Goal: Transaction & Acquisition: Purchase product/service

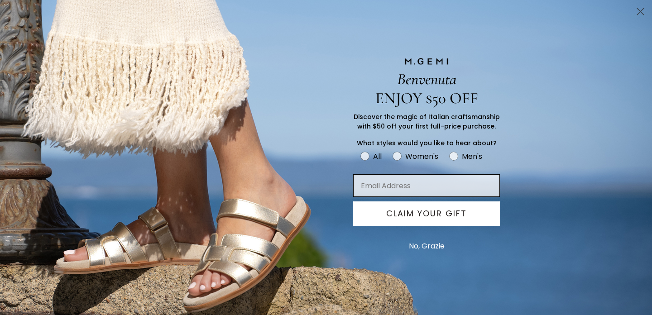
type input "ccortwein1968@gmail.com"
click at [446, 215] on button "CLAIM YOUR GIFT" at bounding box center [426, 213] width 147 height 24
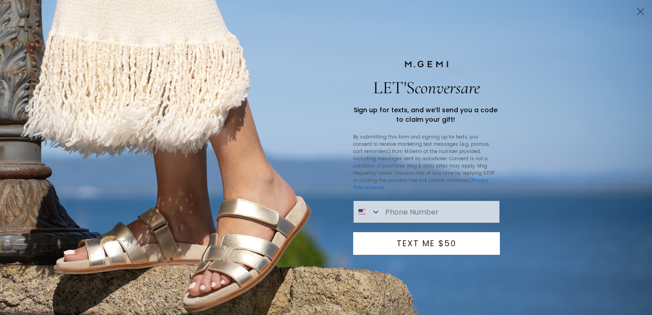
click at [639, 9] on circle "Close dialog" at bounding box center [640, 11] width 15 height 15
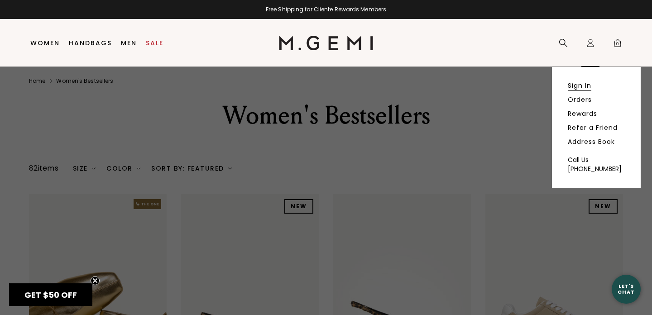
click at [583, 85] on link "Sign In" at bounding box center [579, 85] width 24 height 8
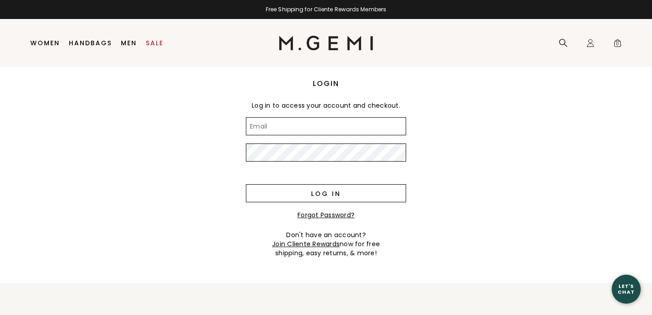
type input "ccortwein1968@gmail.com"
click at [326, 193] on input "Log in" at bounding box center [326, 193] width 160 height 18
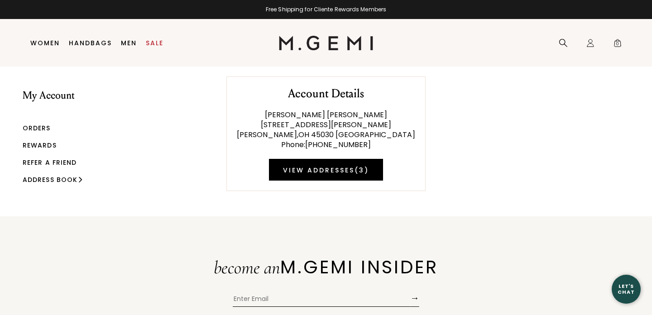
click at [43, 141] on link "Rewards" at bounding box center [40, 145] width 34 height 9
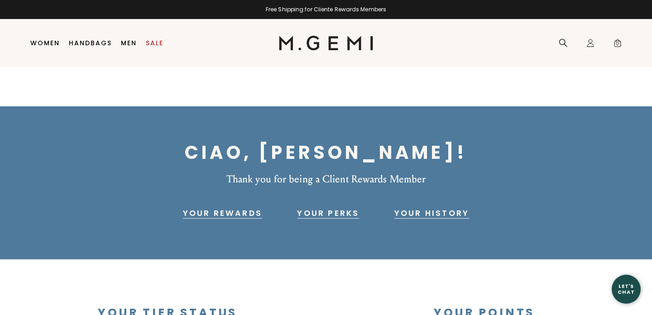
click at [273, 121] on div "Ciao, Carol! Thank you for being a Client Rewards Member Your Rewards Your Perk…" at bounding box center [326, 182] width 652 height 153
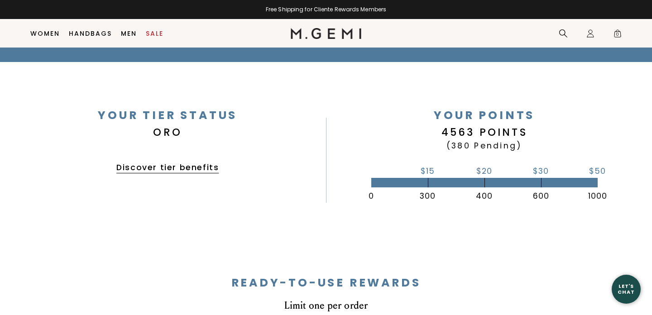
scroll to position [180, 0]
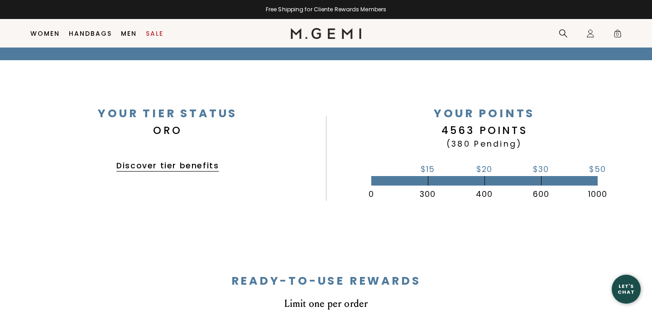
click at [357, 105] on div "Your Tier Status Oro Discover tier benefits Your Points 4563 POINTS (380 Pendin…" at bounding box center [326, 147] width 652 height 175
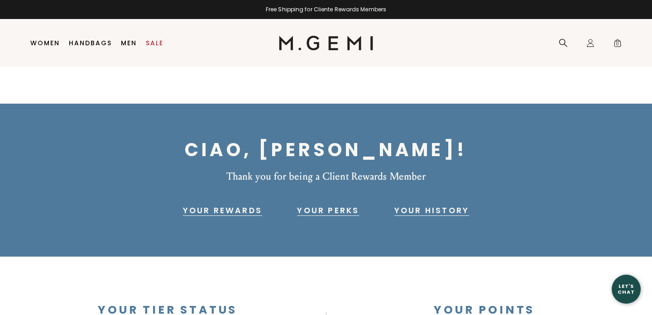
scroll to position [0, 0]
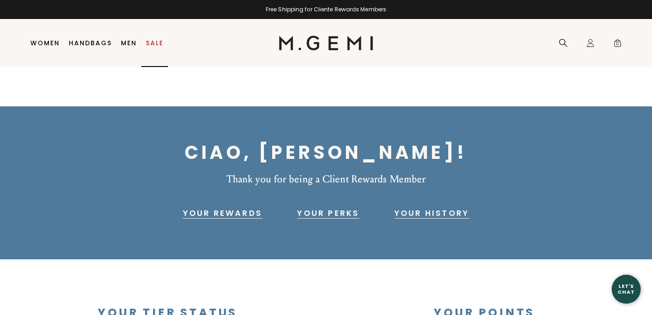
click at [159, 40] on link "Sale" at bounding box center [155, 42] width 18 height 7
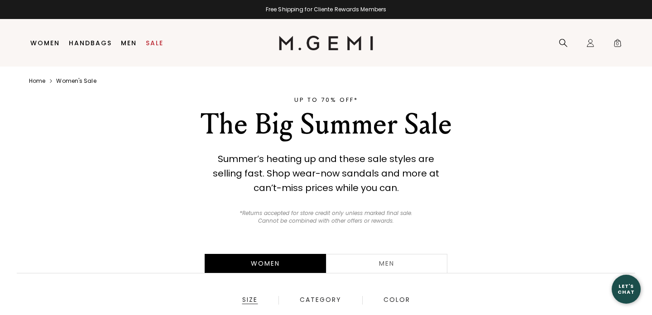
click at [184, 164] on div "Summer’s heating up and these sale styles are selling fast. Shop wear-now sanda…" at bounding box center [325, 188] width 305 height 73
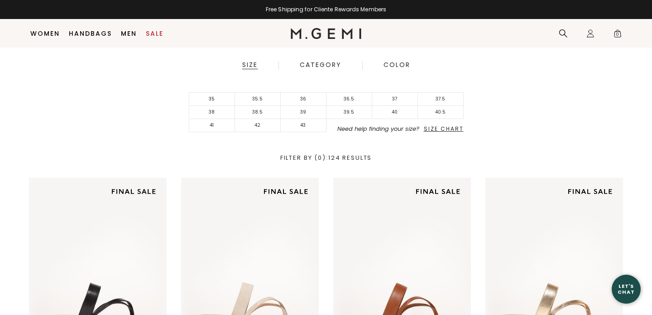
scroll to position [216, 0]
click at [400, 110] on li "40" at bounding box center [395, 111] width 46 height 13
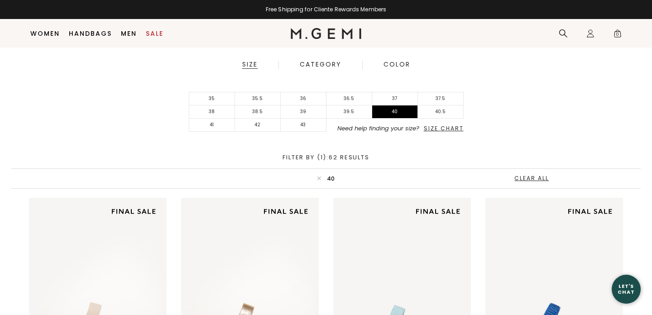
click at [513, 120] on div "35 35.5 36 36.5 37 37.5 38 38.5 39 39.5 40 40.5 41 42 43 Need help finding your…" at bounding box center [325, 112] width 629 height 40
click at [353, 109] on li "39.5" at bounding box center [349, 111] width 46 height 13
click at [490, 125] on div "35 35.5 36 36.5 37 37.5 38 38.5 39 39.5 40 40.5 41 42 43 Need help finding your…" at bounding box center [325, 112] width 629 height 40
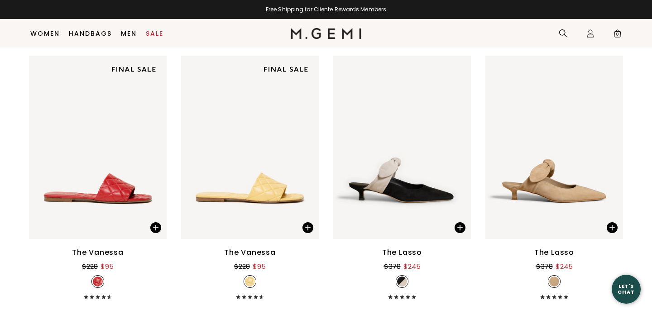
scroll to position [1990, 0]
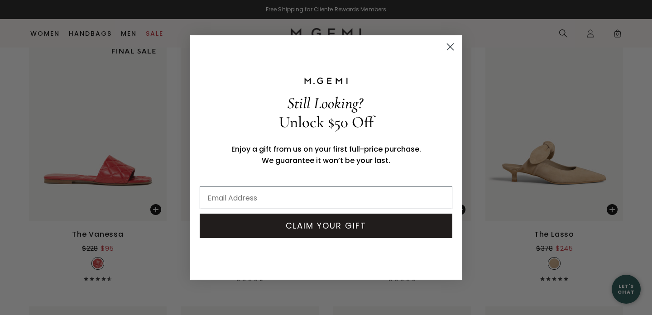
click at [447, 44] on icon "Close dialog" at bounding box center [450, 47] width 6 height 6
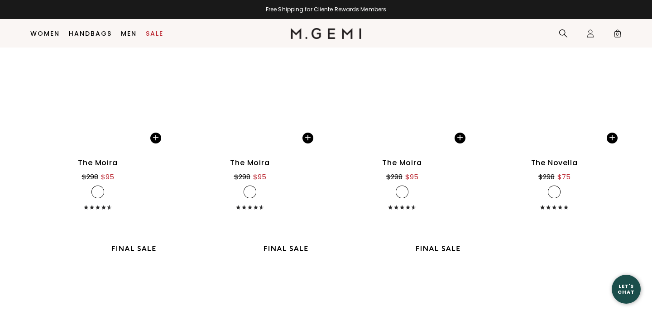
scroll to position [5013, 0]
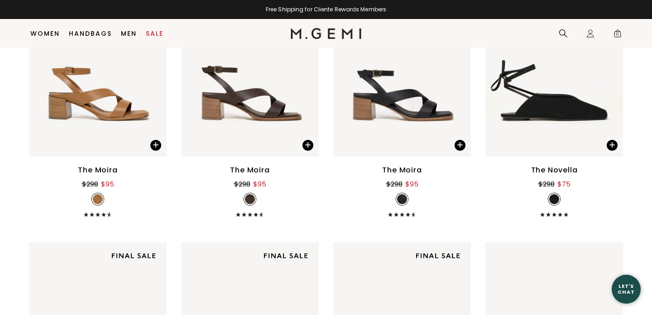
click at [409, 170] on div "The Moira" at bounding box center [401, 170] width 39 height 11
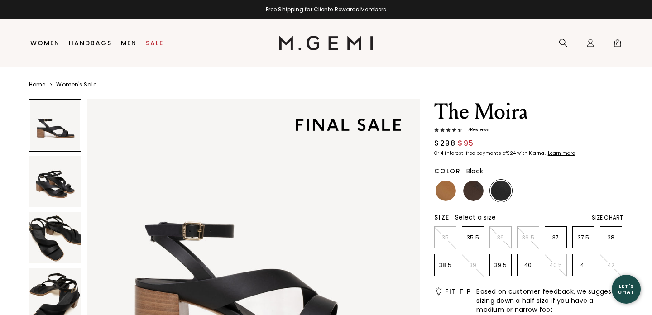
click at [550, 174] on div "Color Black" at bounding box center [528, 169] width 189 height 13
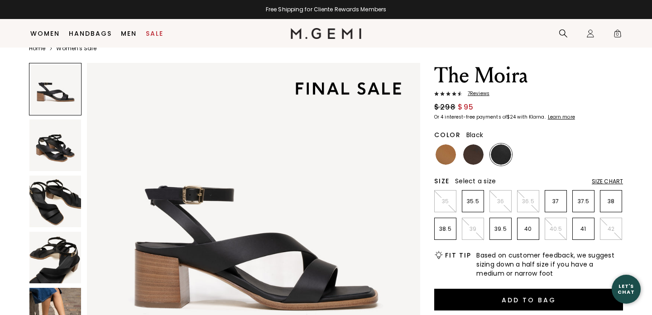
scroll to position [53, 0]
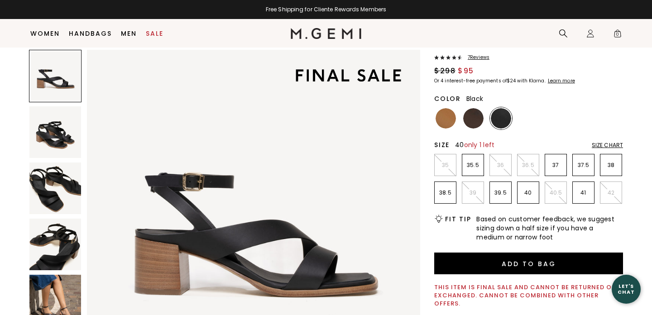
click at [529, 195] on p "40" at bounding box center [527, 192] width 21 height 7
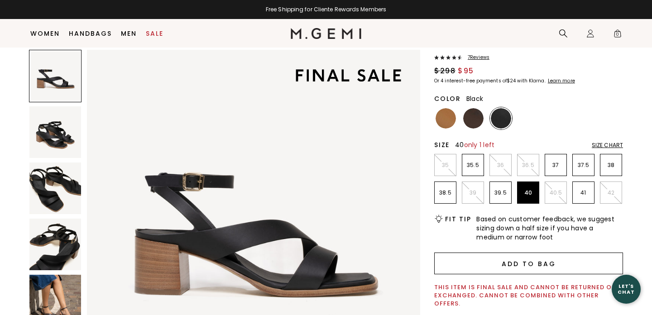
click at [534, 264] on button "Add to Bag" at bounding box center [528, 264] width 189 height 22
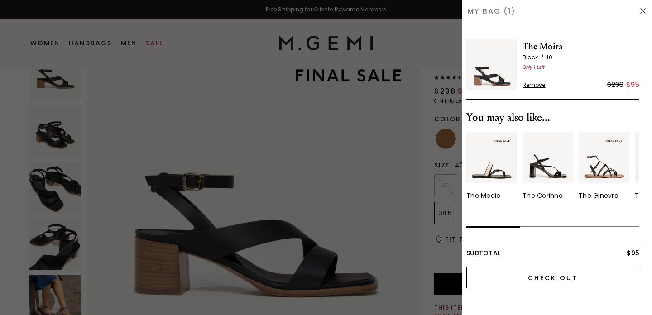
click at [557, 276] on input "Check Out" at bounding box center [552, 278] width 173 height 22
